Goal: Task Accomplishment & Management: Use online tool/utility

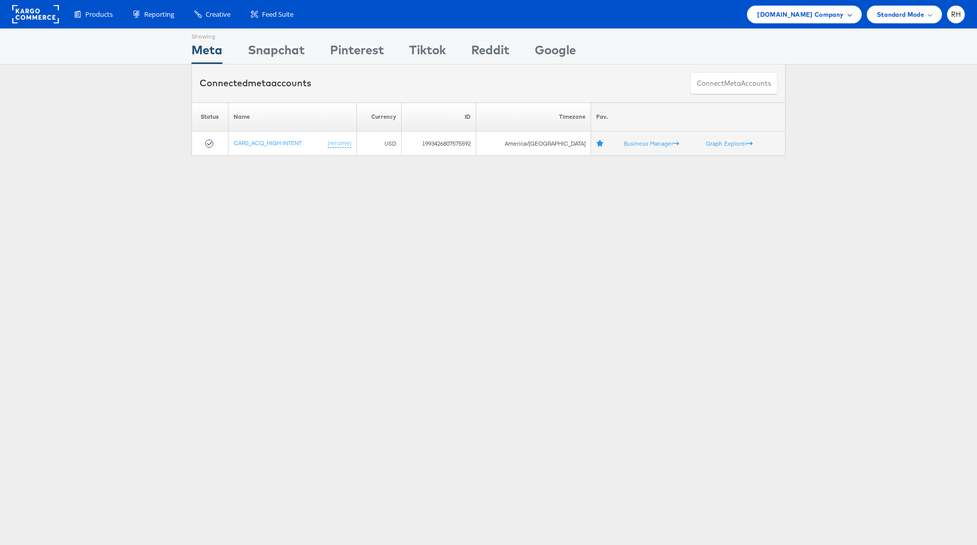
click at [783, 14] on span "Cars.com Company" at bounding box center [800, 14] width 86 height 11
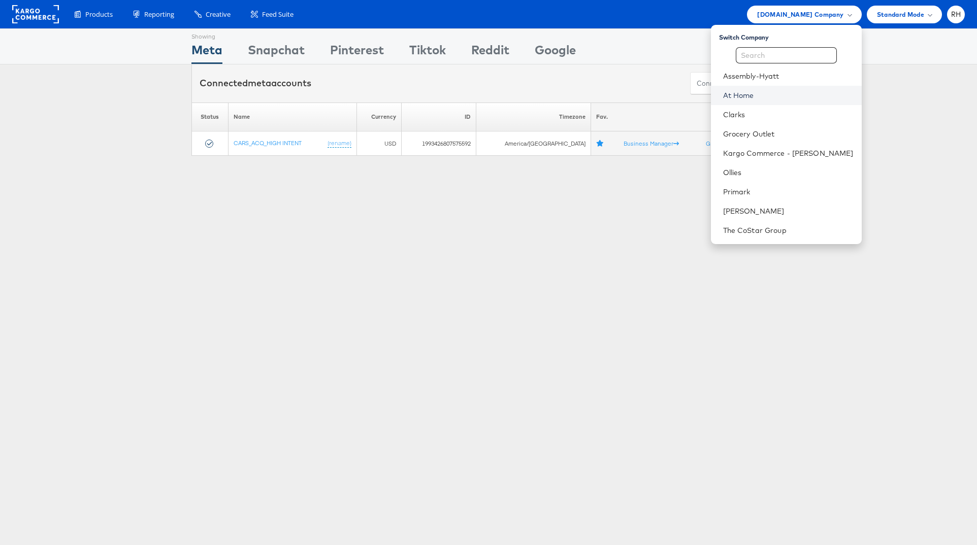
click at [800, 90] on link "At Home" at bounding box center [788, 95] width 130 height 10
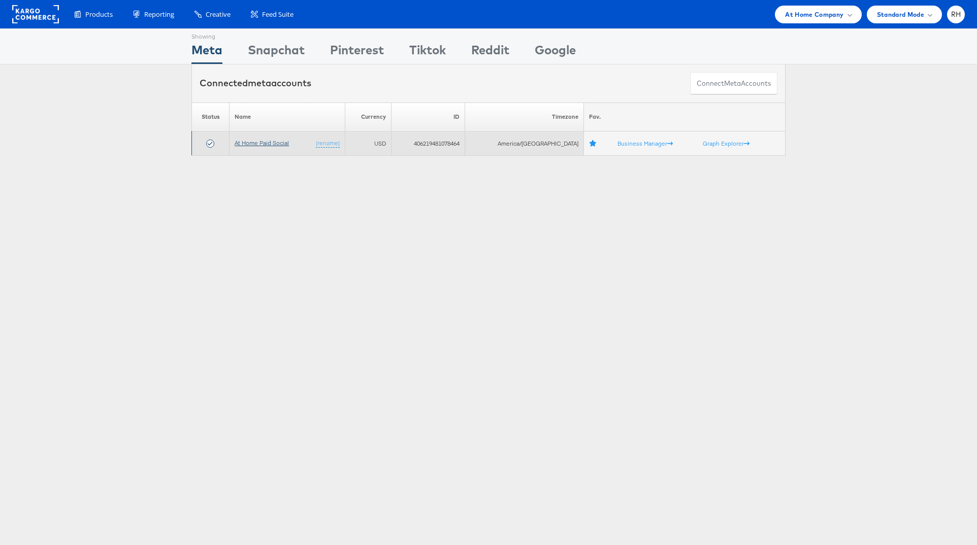
click at [267, 144] on link "At Home Paid Social" at bounding box center [262, 143] width 54 height 8
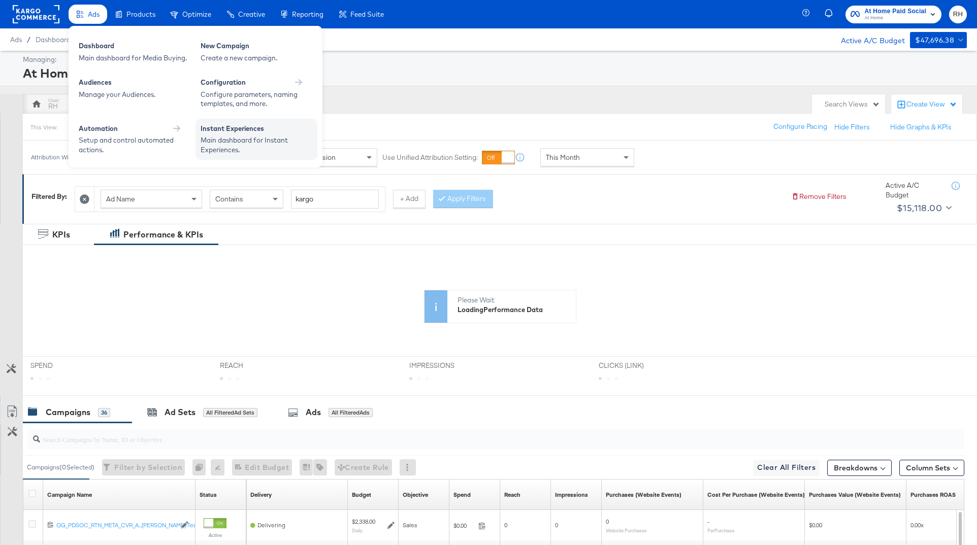
click at [239, 130] on div "Instant Experiences" at bounding box center [257, 130] width 112 height 12
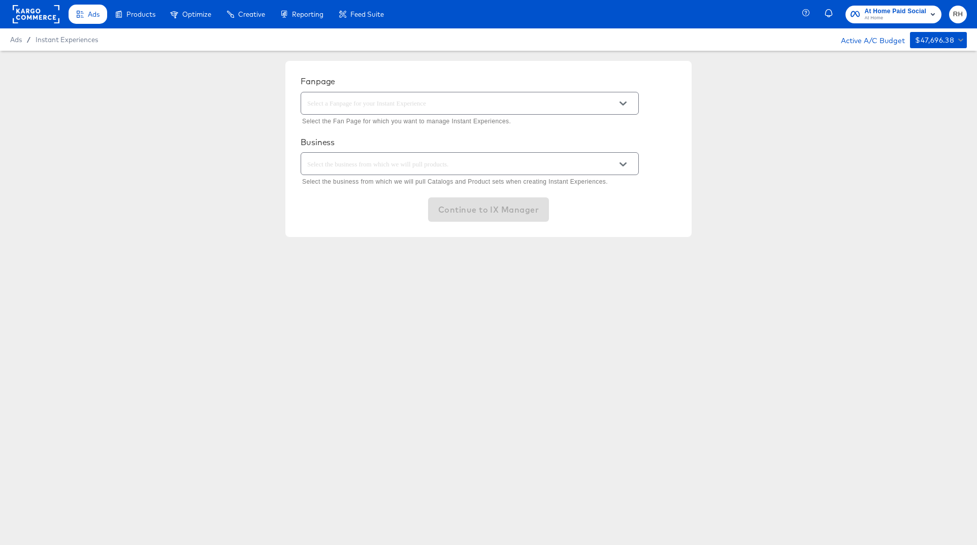
click at [316, 105] on input "text" at bounding box center [461, 104] width 313 height 12
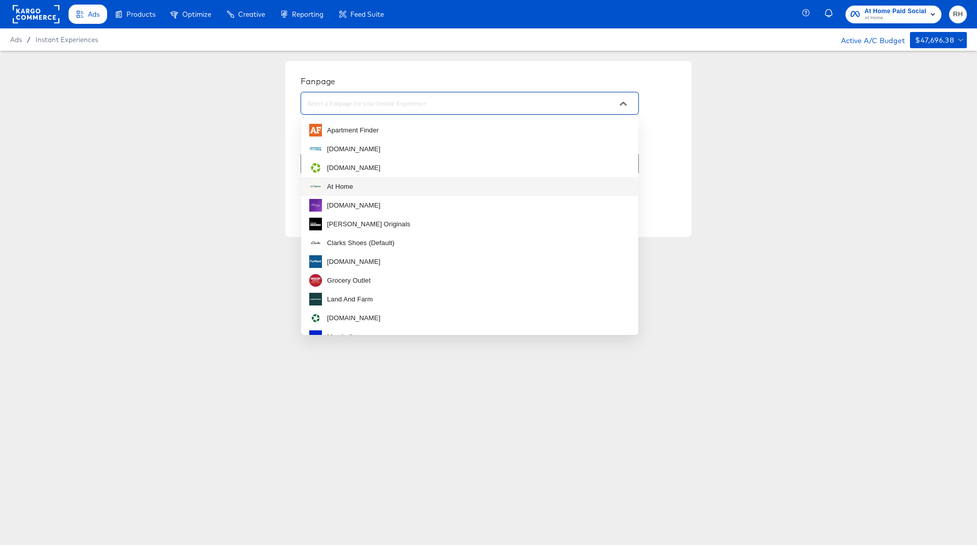
click at [333, 183] on div "At Home" at bounding box center [340, 187] width 26 height 10
type input "At Home"
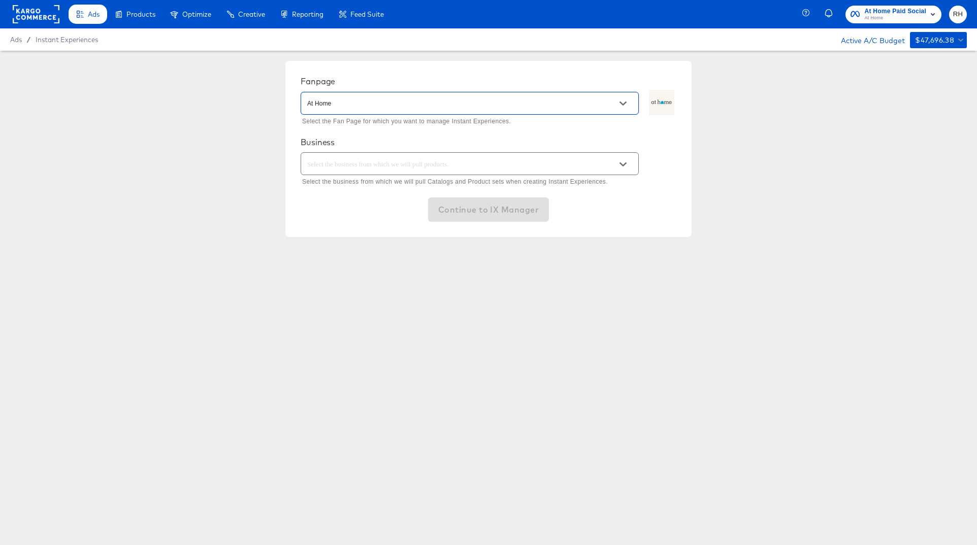
click at [352, 168] on input "text" at bounding box center [461, 164] width 313 height 12
click at [355, 183] on li "Kargo Commerce - Formerly StitcherAds" at bounding box center [469, 189] width 337 height 16
type input "Kargo Commerce - Formerly StitcherAds"
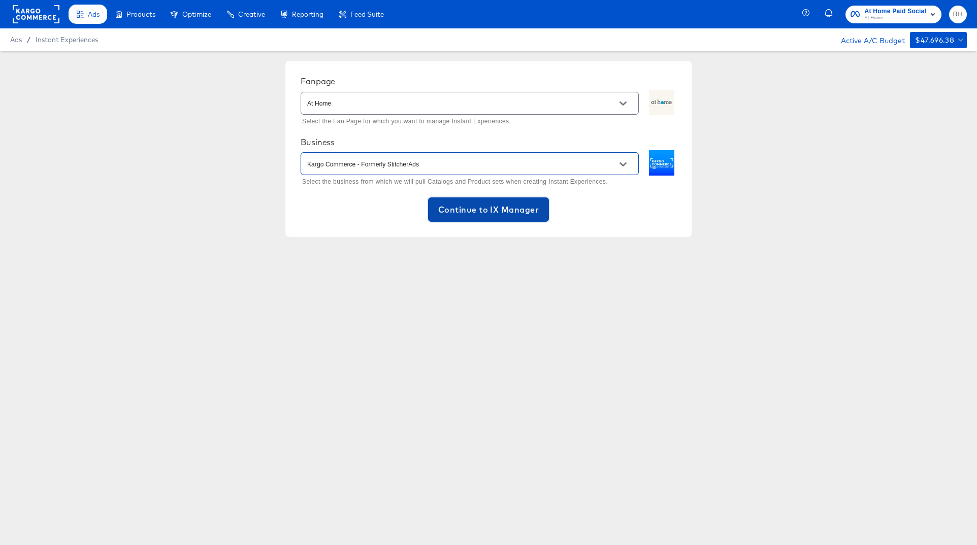
click at [460, 217] on span "Continue to IX Manager" at bounding box center [488, 210] width 101 height 14
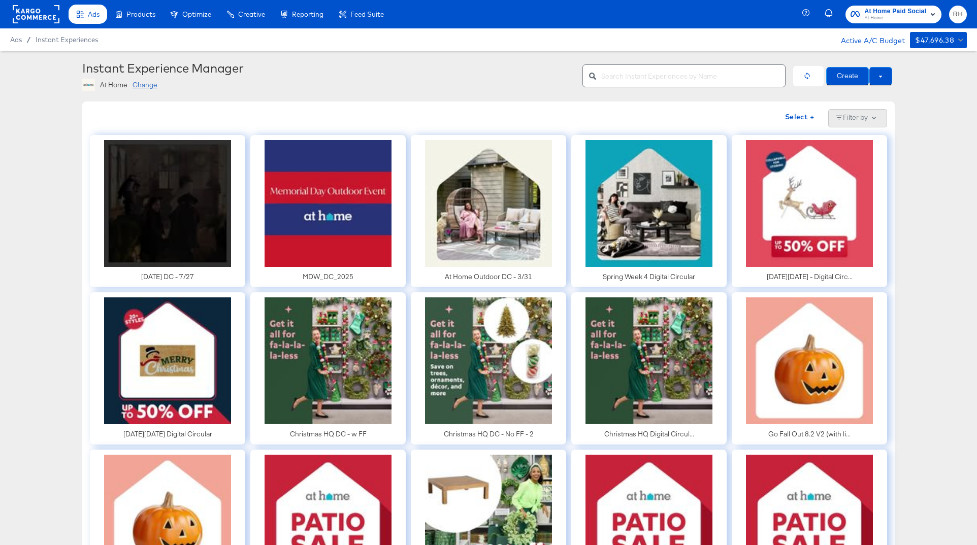
click at [870, 115] on button "Filter by" at bounding box center [857, 118] width 59 height 18
click at [878, 77] on button at bounding box center [880, 76] width 23 height 18
click at [881, 95] on span "Use Draft" at bounding box center [858, 94] width 63 height 13
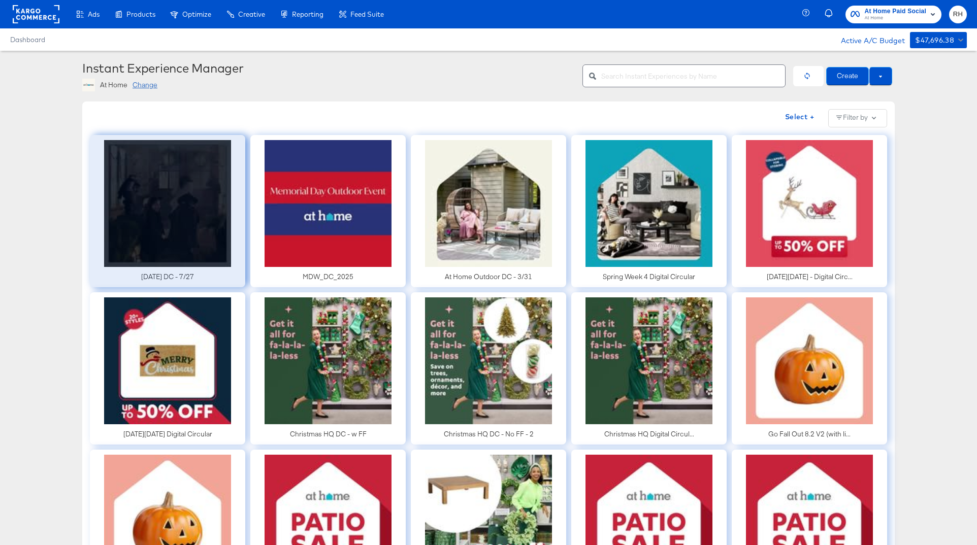
click at [150, 246] on div at bounding box center [167, 211] width 155 height 152
click at [190, 203] on div at bounding box center [167, 211] width 155 height 152
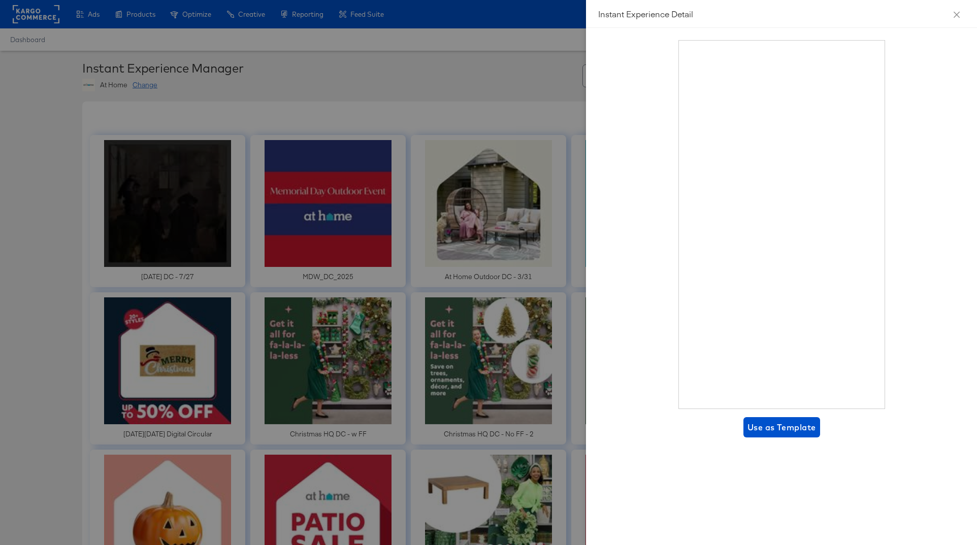
click at [62, 156] on div at bounding box center [488, 272] width 977 height 545
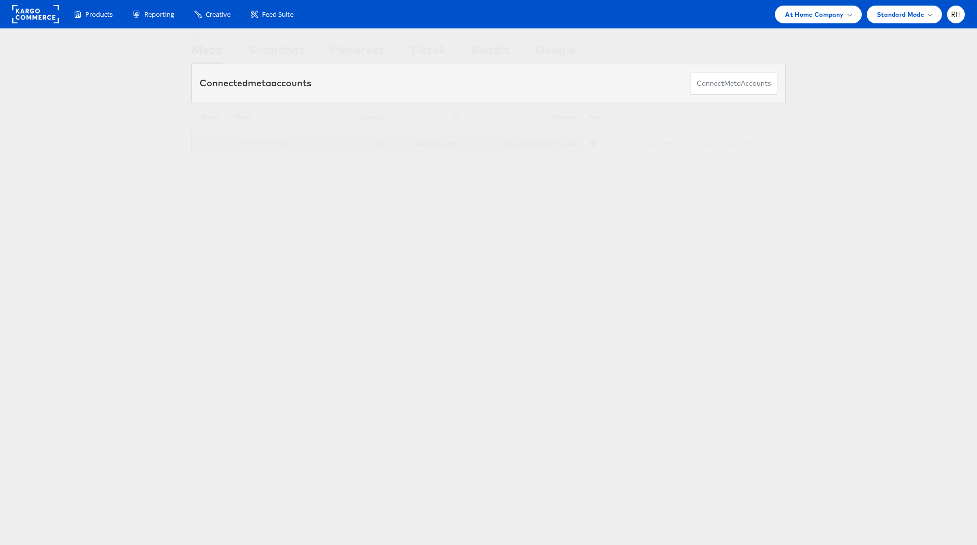
click at [264, 142] on link "At Home Paid Social" at bounding box center [262, 143] width 54 height 8
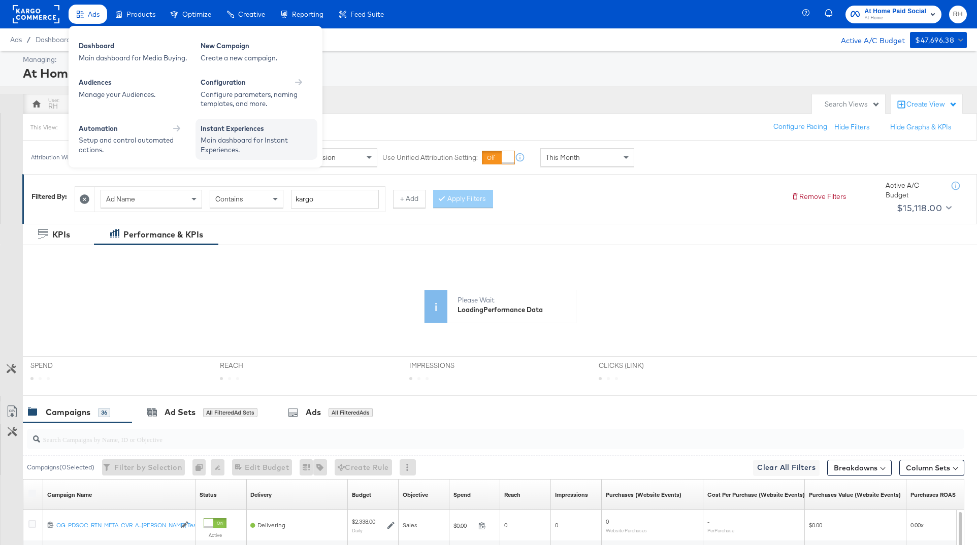
click at [306, 149] on div "Main dashboard for Instant Experiences." at bounding box center [257, 145] width 112 height 19
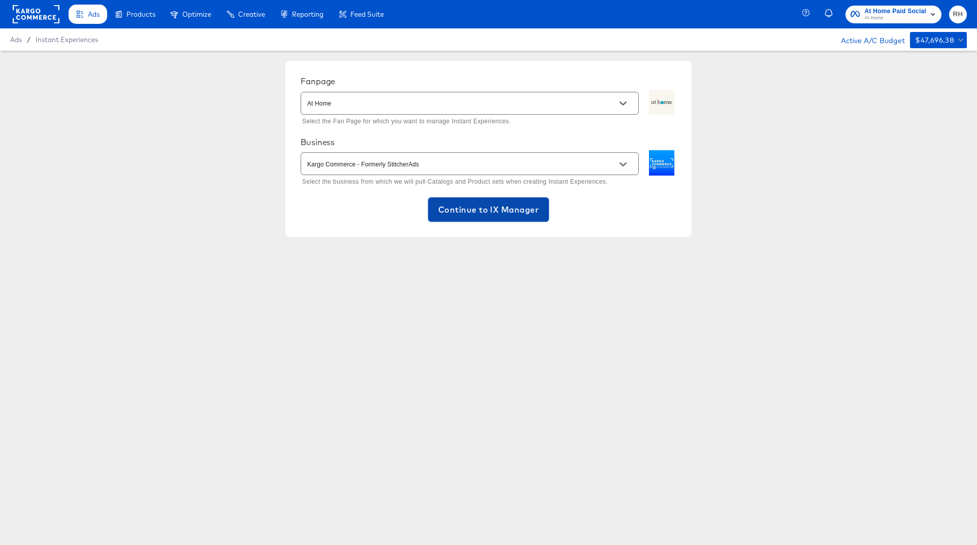
click at [478, 206] on span "Continue to IX Manager" at bounding box center [488, 210] width 101 height 14
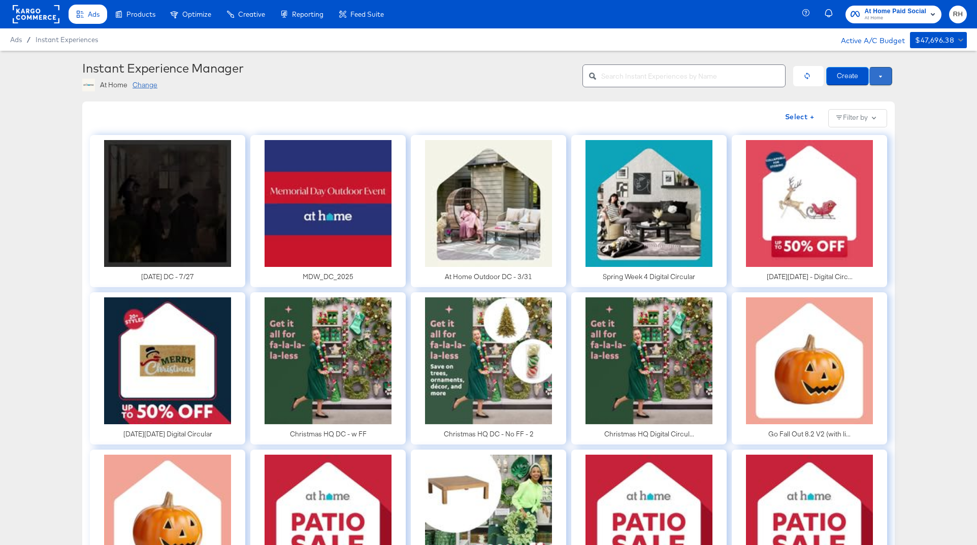
click at [878, 77] on button at bounding box center [880, 76] width 23 height 18
click at [820, 47] on div "Ads / Instant Experiences Active A/C Budget $47,696.38" at bounding box center [488, 39] width 977 height 22
click at [887, 75] on button at bounding box center [880, 76] width 23 height 18
click at [714, 78] on input "text" at bounding box center [693, 72] width 184 height 22
type input "christmas"
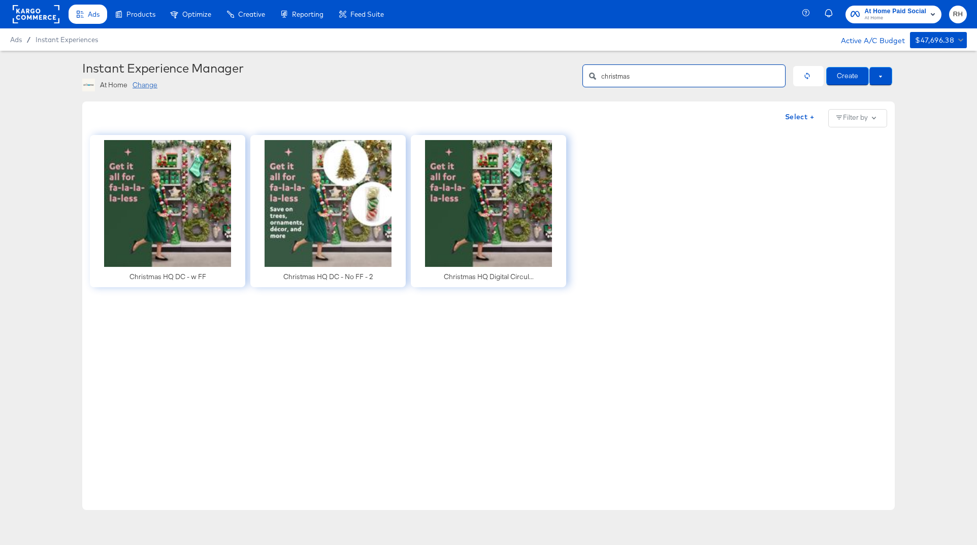
click at [693, 74] on input "christmas" at bounding box center [693, 72] width 184 height 22
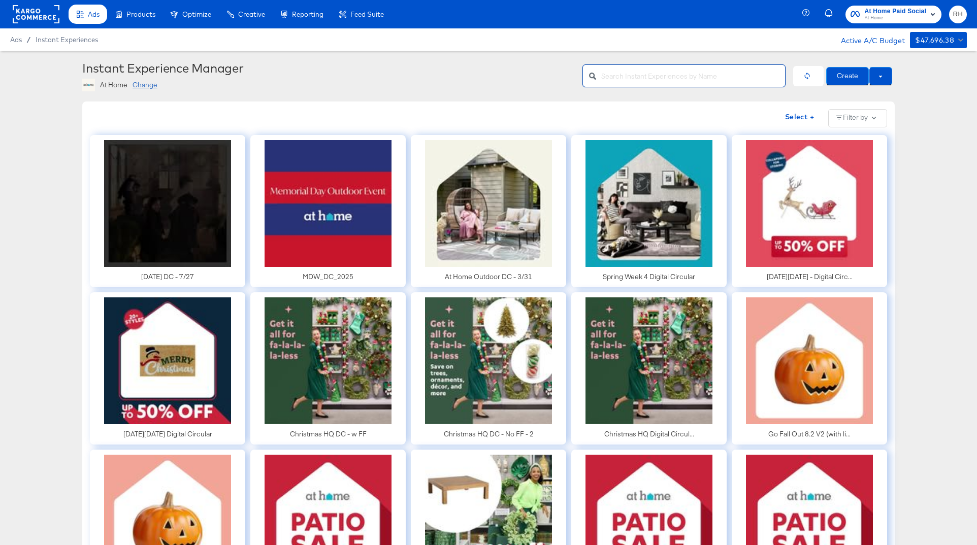
click at [873, 74] on button at bounding box center [880, 76] width 23 height 18
click at [855, 118] on button "Filter by" at bounding box center [857, 118] width 59 height 18
click at [870, 143] on input "checkbox" at bounding box center [865, 145] width 24 height 8
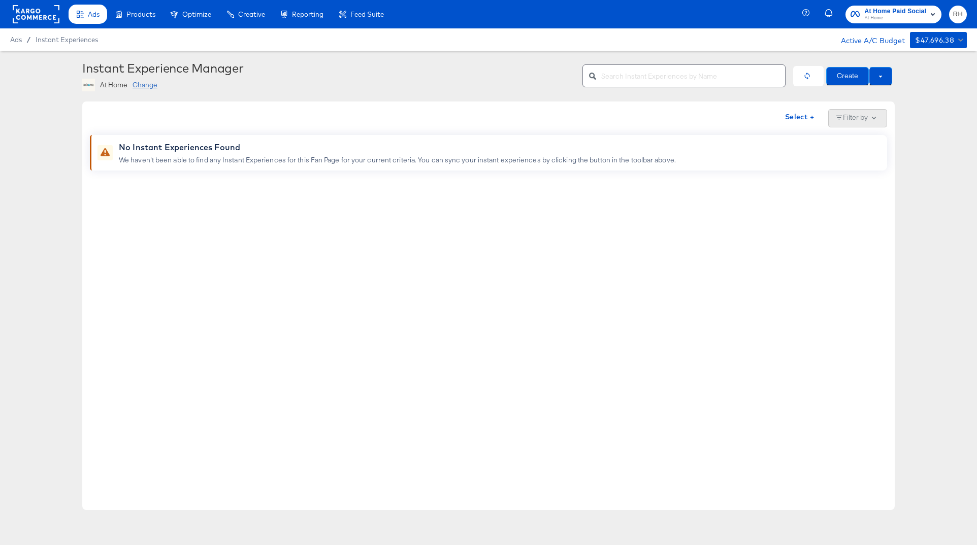
click at [880, 112] on button "Filter by" at bounding box center [857, 118] width 59 height 18
click at [867, 145] on input "checkbox" at bounding box center [873, 145] width 24 height 8
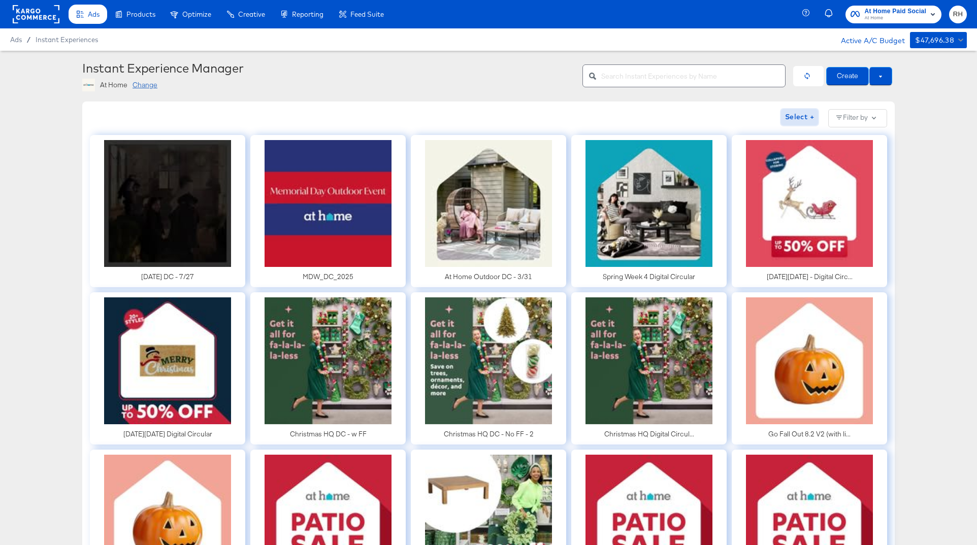
click at [802, 121] on span "Select +" at bounding box center [799, 117] width 29 height 13
click at [731, 121] on icon "button" at bounding box center [728, 117] width 11 height 11
click at [885, 76] on button at bounding box center [880, 76] width 23 height 18
click at [858, 93] on span "Use Draft" at bounding box center [858, 94] width 63 height 13
click at [883, 73] on button at bounding box center [880, 76] width 23 height 18
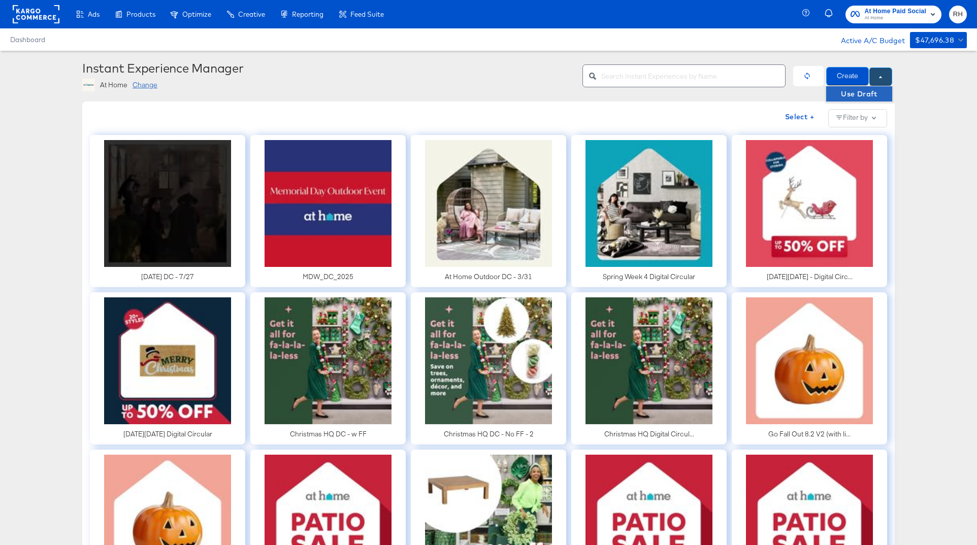
click at [869, 94] on span "Use Draft" at bounding box center [858, 94] width 63 height 13
click at [883, 81] on button at bounding box center [880, 76] width 23 height 18
click at [860, 93] on span "Use Draft" at bounding box center [858, 94] width 63 height 13
